Goal: Find specific page/section: Find specific page/section

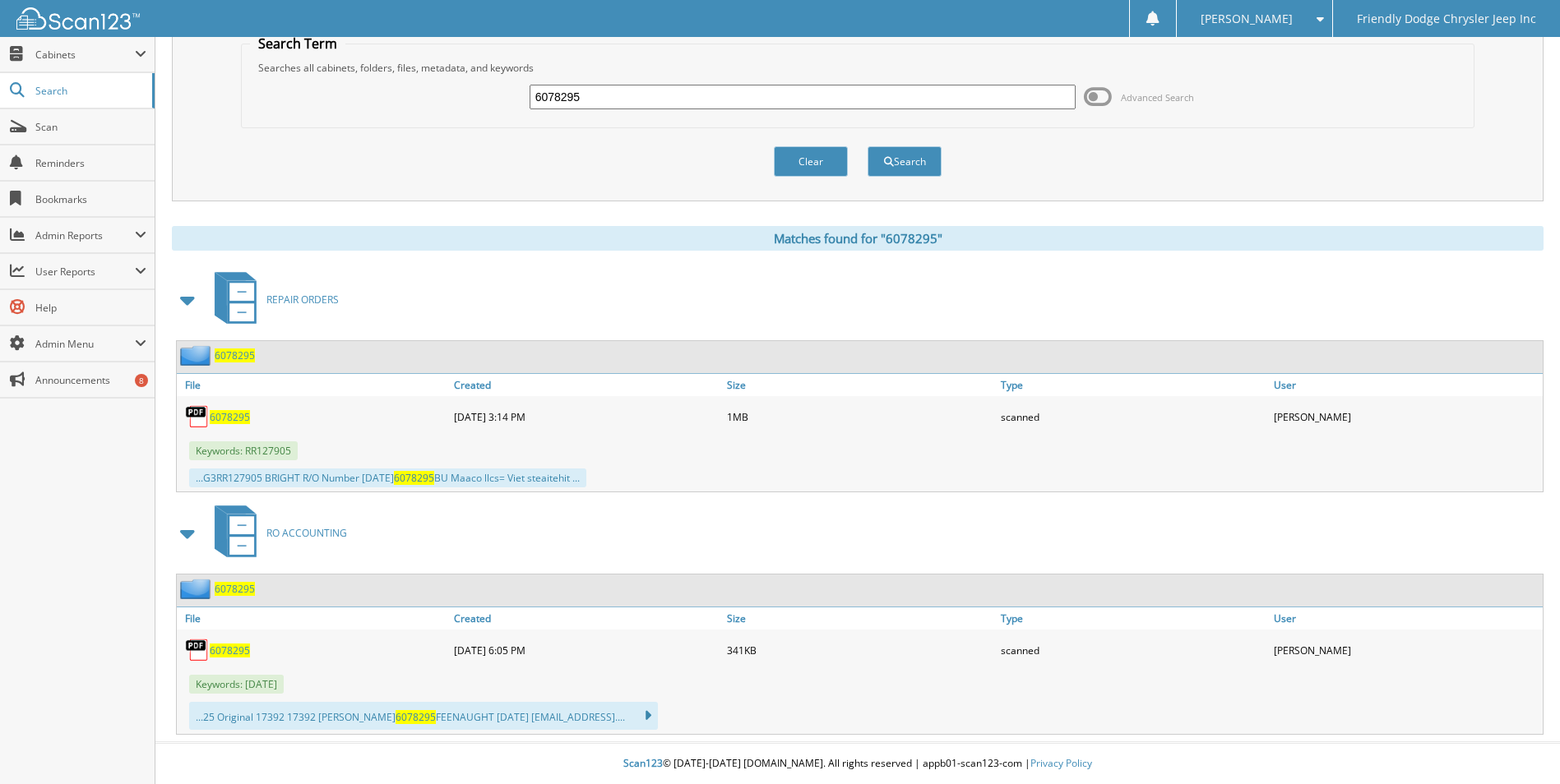
click at [621, 98] on input "6078295" at bounding box center [802, 97] width 547 height 25
type input "60772969"
click at [867, 146] on button "Search" at bounding box center [904, 161] width 74 height 30
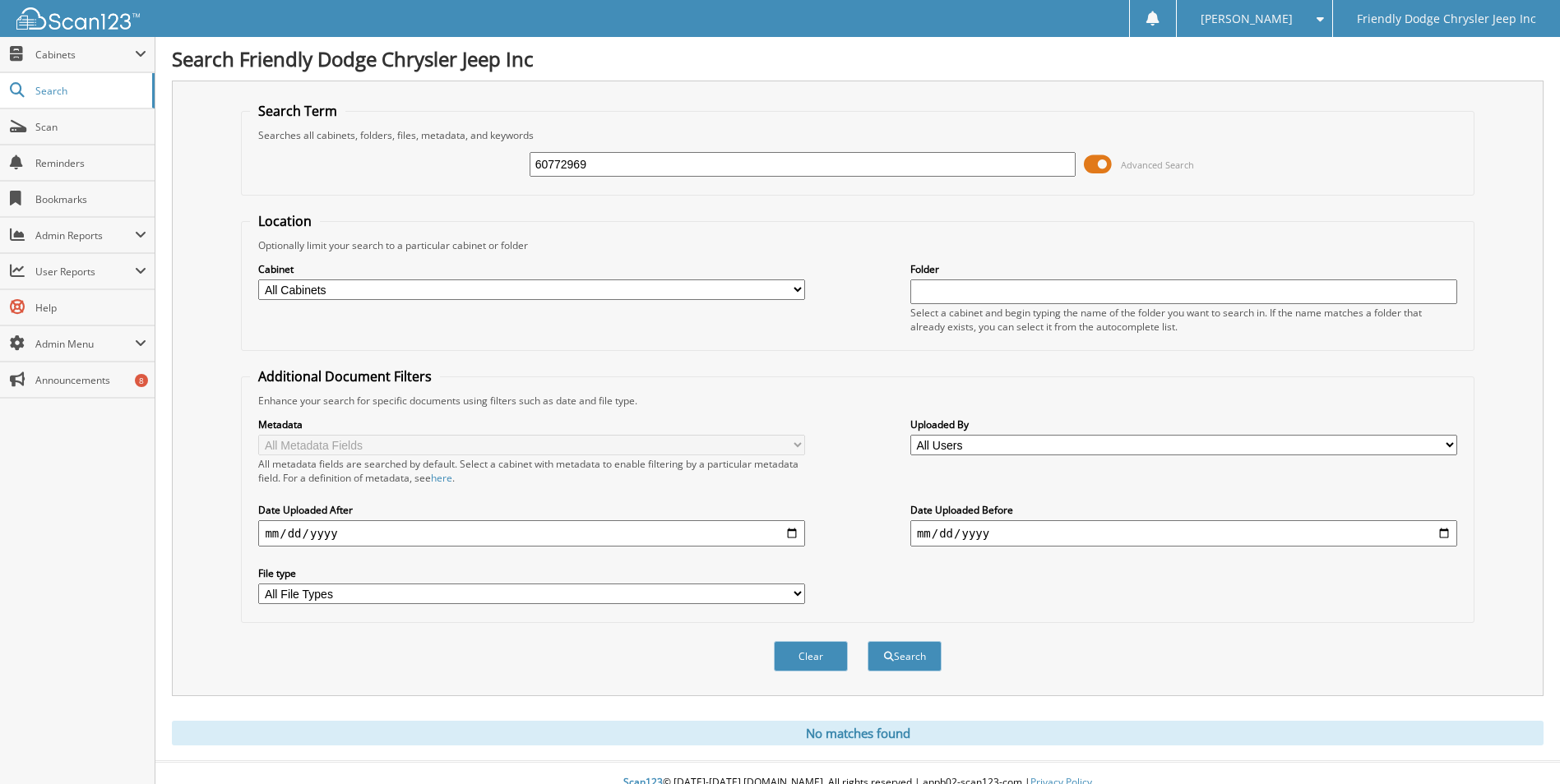
click at [625, 169] on input "60772969" at bounding box center [802, 164] width 547 height 25
type input "6077296"
click at [867, 642] on button "Search" at bounding box center [904, 656] width 74 height 30
click at [1103, 159] on span at bounding box center [1098, 164] width 28 height 25
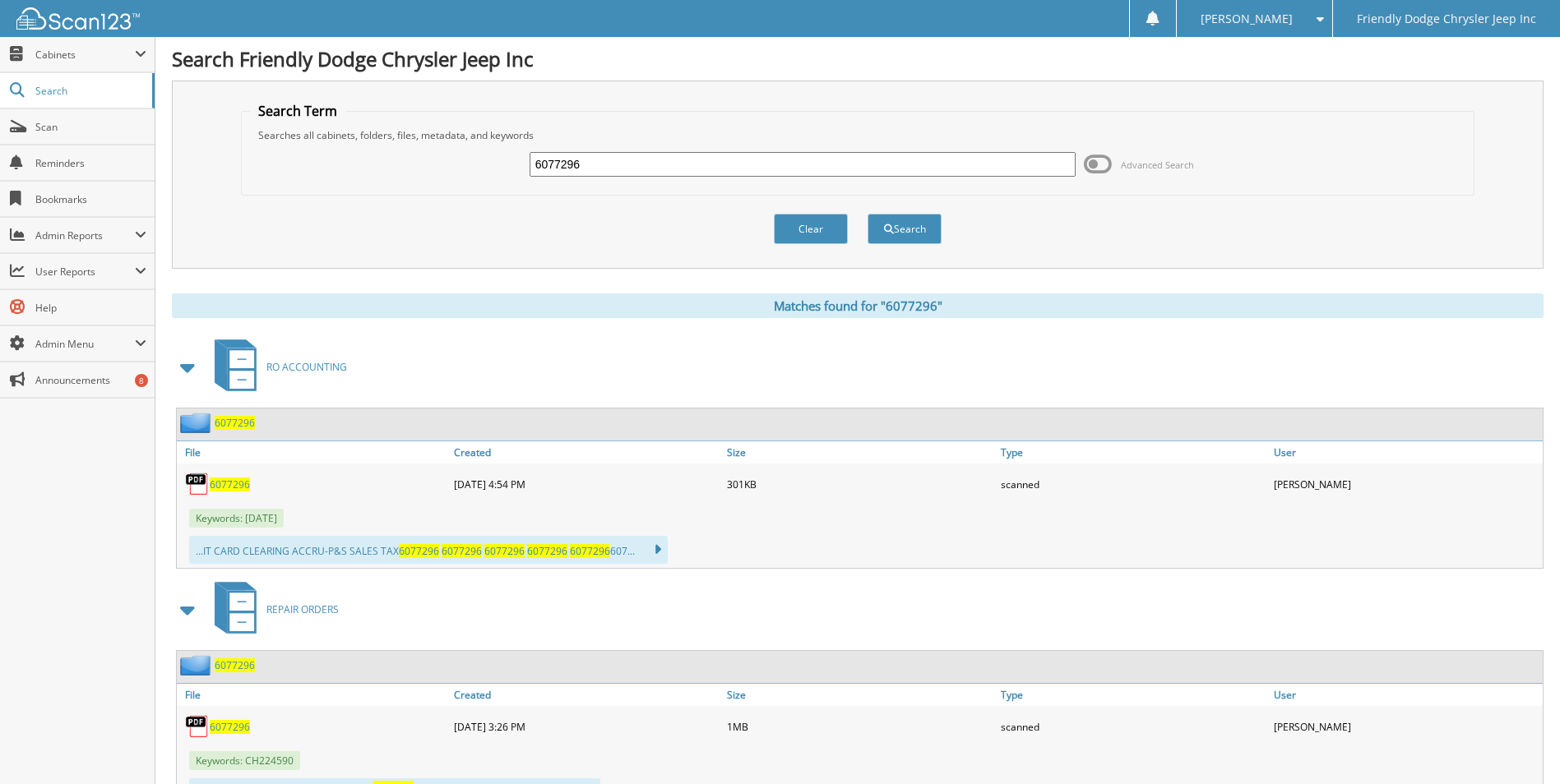
click at [219, 661] on span "6077296" at bounding box center [234, 666] width 41 height 14
